Goal: Check status

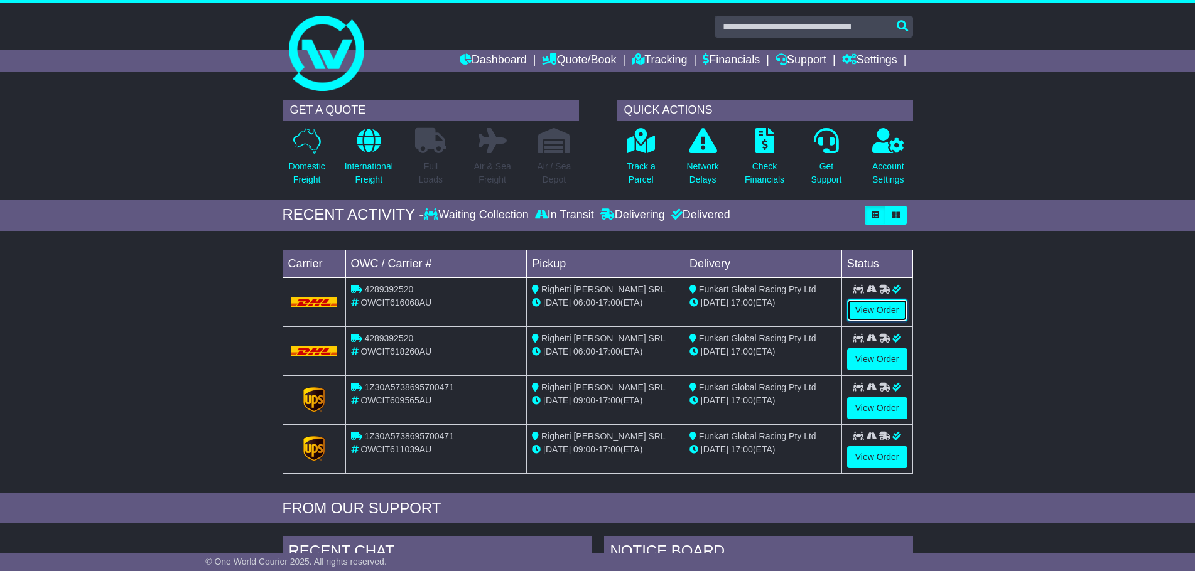
click at [858, 310] on link "View Order" at bounding box center [877, 311] width 60 height 22
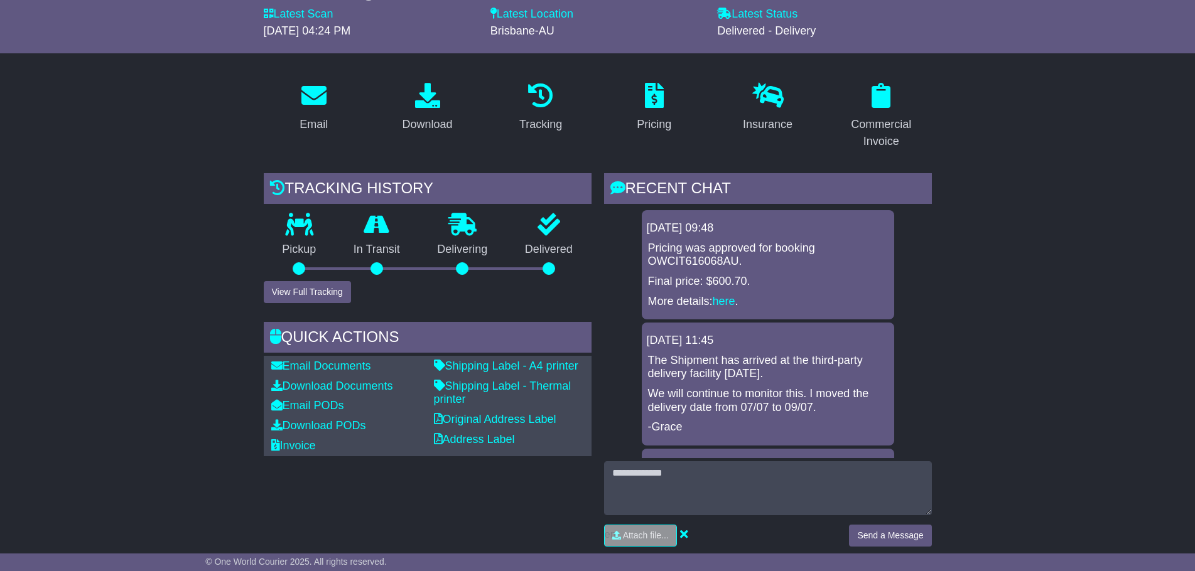
scroll to position [126, 0]
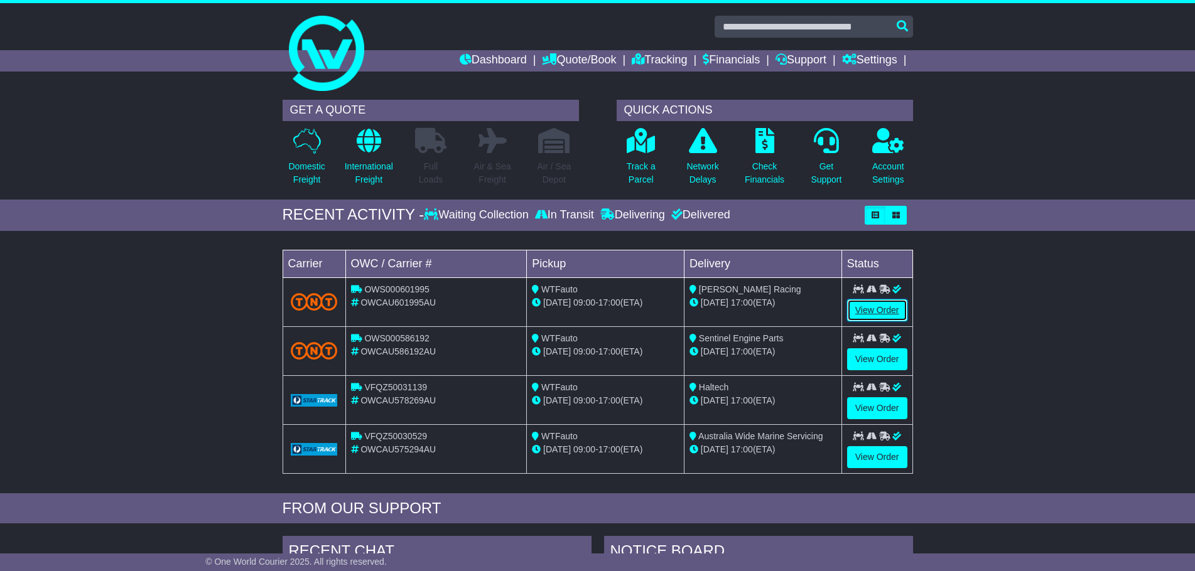
click at [875, 305] on link "View Order" at bounding box center [877, 311] width 60 height 22
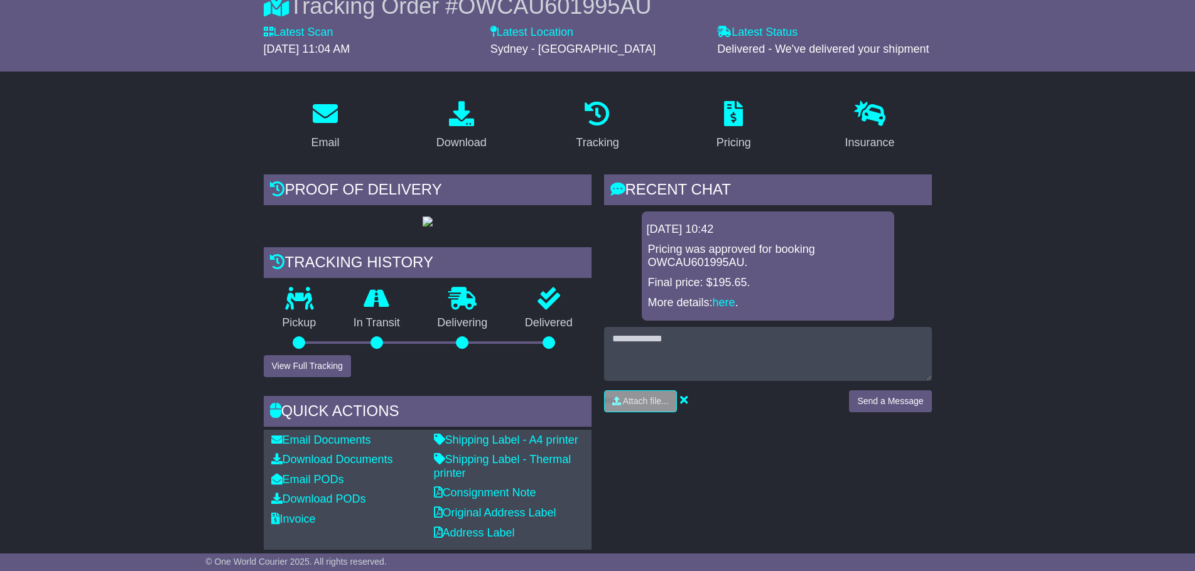
scroll to position [188, 0]
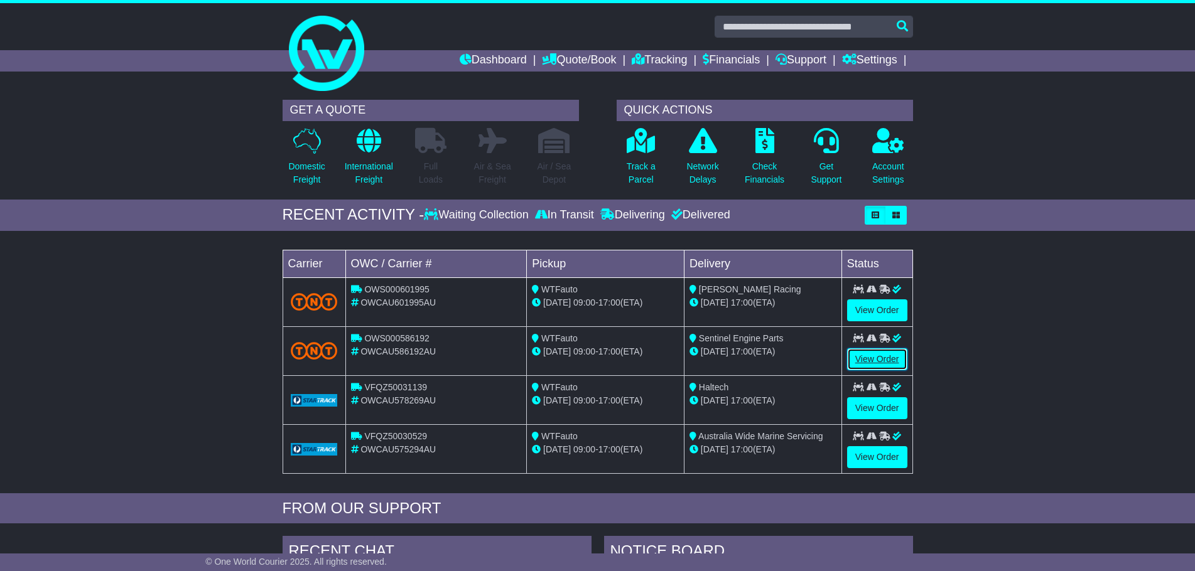
click at [899, 362] on link "View Order" at bounding box center [877, 360] width 60 height 22
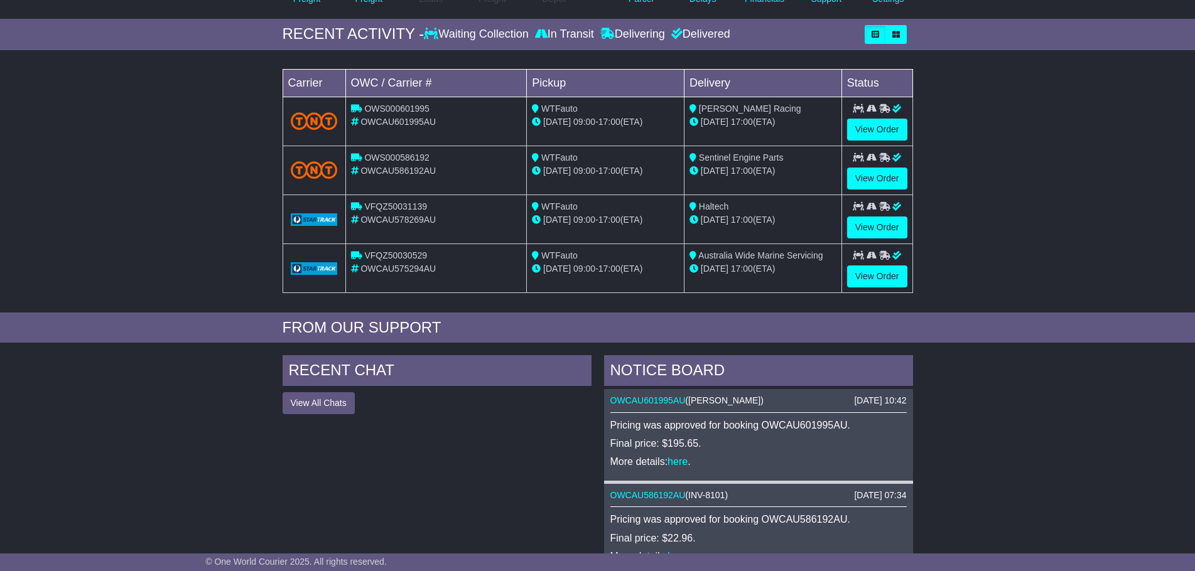
scroll to position [188, 0]
